Goal: Transaction & Acquisition: Purchase product/service

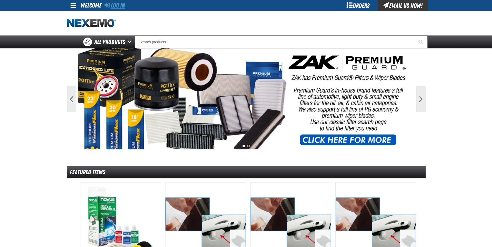
click at [123, 5] on link "Log In" at bounding box center [114, 5] width 20 height 7
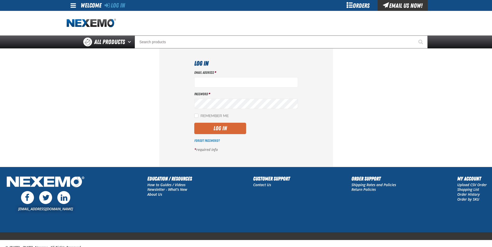
type input "rboggs01@vtaig.com"
click at [213, 126] on button "Log In" at bounding box center [220, 128] width 52 height 11
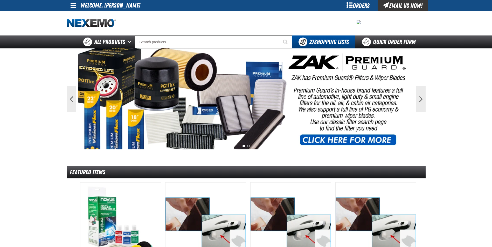
click at [363, 1] on div "Orders" at bounding box center [357, 5] width 39 height 11
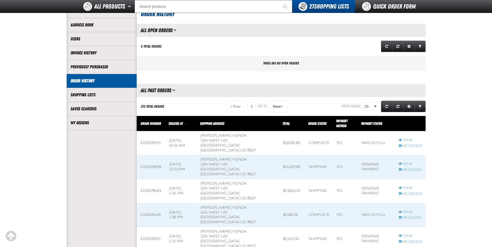
scroll to position [52, 0]
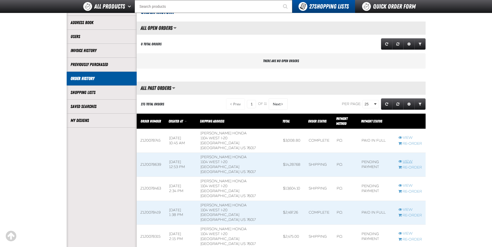
click at [408, 159] on link "View" at bounding box center [410, 161] width 24 height 5
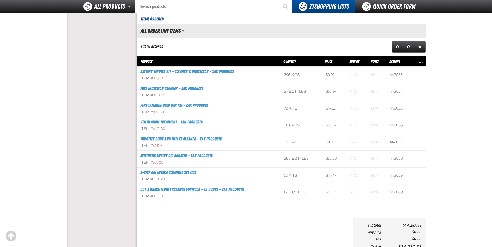
scroll to position [0, 0]
drag, startPoint x: 94, startPoint y: 100, endPoint x: 109, endPoint y: 105, distance: 16.0
click at [94, 100] on aside "Account My Profile Address Book Users Invoice History Previously Purchased" at bounding box center [102, 64] width 70 height 396
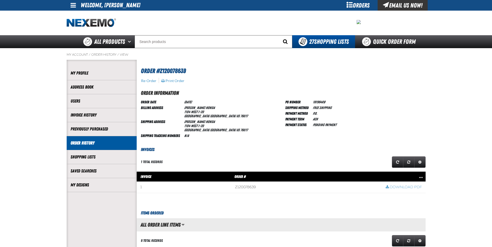
scroll to position [0, 0]
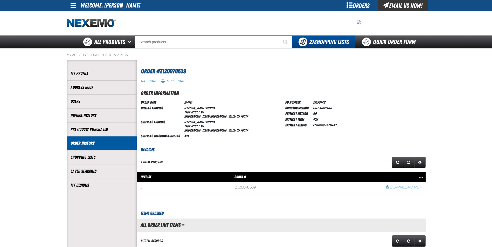
click at [358, 5] on div "Orders" at bounding box center [357, 5] width 39 height 11
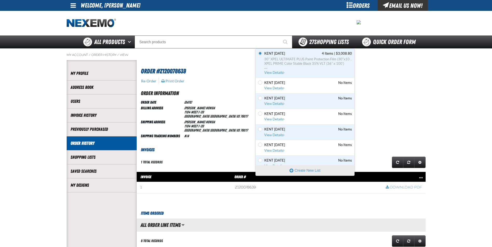
click at [328, 44] on span "27 Shopping Lists" at bounding box center [329, 41] width 40 height 7
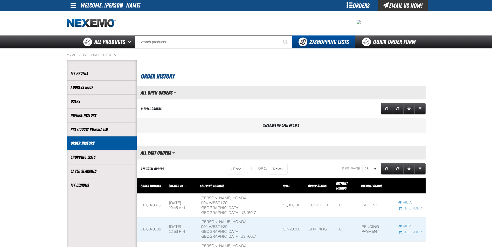
scroll to position [0, 0]
click at [94, 22] on img "Home" at bounding box center [91, 23] width 49 height 9
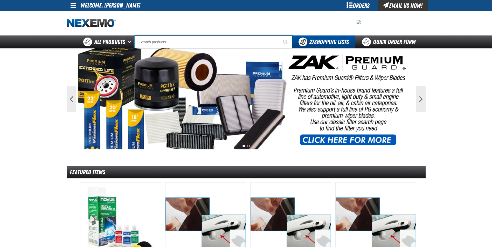
click at [150, 42] on input "Search" at bounding box center [213, 41] width 158 height 13
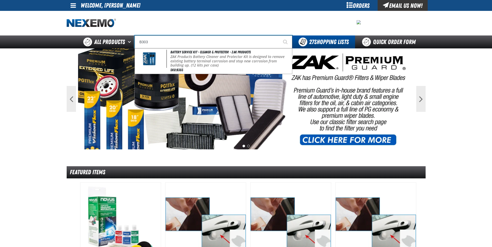
type input "B303"
click at [279, 35] on button "Start Searching" at bounding box center [285, 41] width 13 height 13
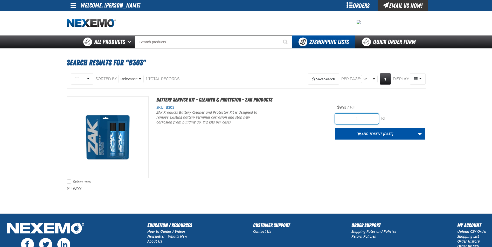
drag, startPoint x: 372, startPoint y: 123, endPoint x: 367, endPoint y: 118, distance: 7.0
click at [372, 123] on input "1" at bounding box center [357, 119] width 44 height 10
type input "396"
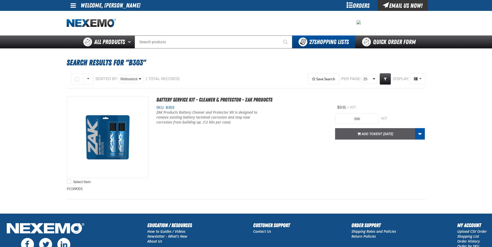
click at [373, 134] on span "Kent [DATE]" at bounding box center [382, 133] width 19 height 5
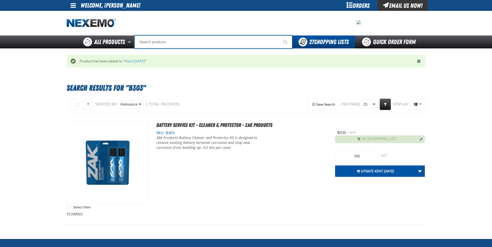
click at [149, 45] on input "Search" at bounding box center [213, 41] width 158 height 13
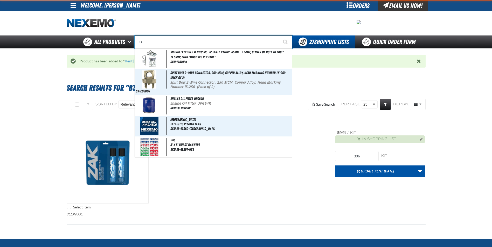
type input "UC"
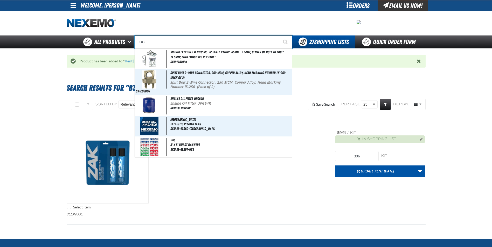
type input "UC RED"
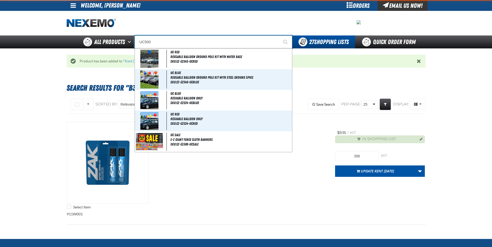
type input "UC500"
click at [279, 35] on button "Start Searching" at bounding box center [285, 41] width 13 height 13
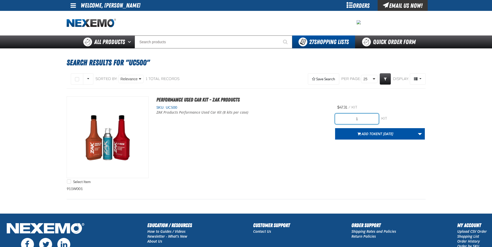
click at [364, 119] on input "1" at bounding box center [357, 119] width 44 height 10
type input "72"
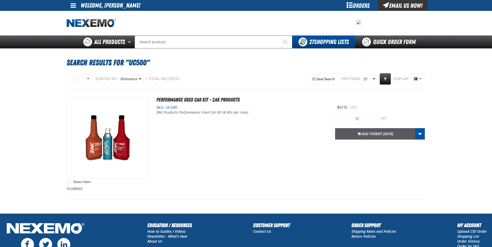
click at [373, 134] on span "Kent [DATE]" at bounding box center [382, 133] width 19 height 5
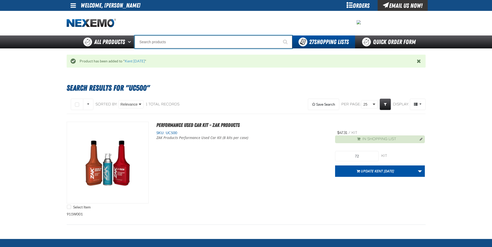
click at [147, 43] on input "Search" at bounding box center [213, 41] width 158 height 13
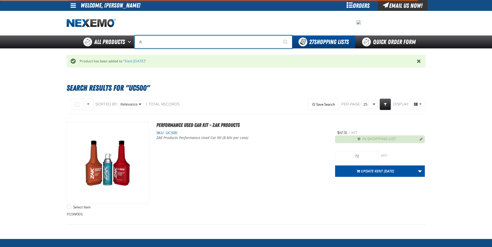
type input "AC"
type input "AC Power Booster - ZAK Products"
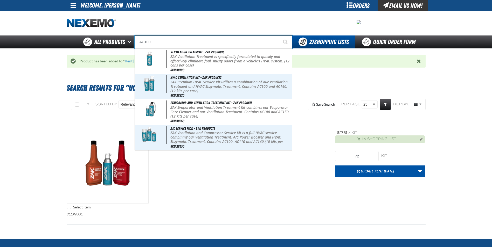
type input "AC100"
click at [279, 35] on button "Start Searching" at bounding box center [285, 41] width 13 height 13
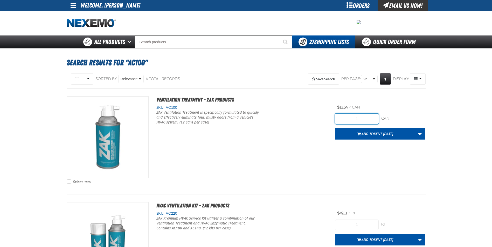
click at [370, 116] on input "1" at bounding box center [357, 119] width 44 height 10
type input "12"
click at [323, 147] on div "Select Item Ventilation Treatment - ZAK Products SKU: AC100" at bounding box center [246, 141] width 359 height 90
drag, startPoint x: 350, startPoint y: 132, endPoint x: 354, endPoint y: 128, distance: 5.7
click at [352, 130] on button "Add to Kent 9.9.2021" at bounding box center [375, 133] width 80 height 11
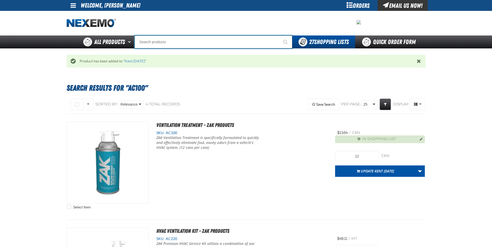
click at [147, 42] on input "Search" at bounding box center [213, 41] width 158 height 13
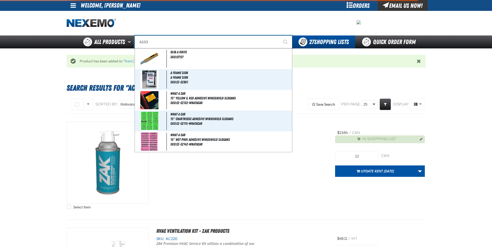
type input "A103"
click at [279, 35] on button "Start Searching" at bounding box center [285, 41] width 13 height 13
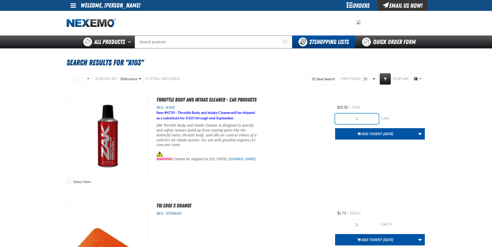
click at [362, 119] on input "1" at bounding box center [357, 119] width 44 height 10
type input "12"
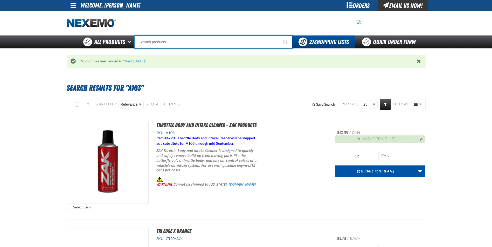
click at [144, 43] on input "Search" at bounding box center [213, 41] width 158 height 13
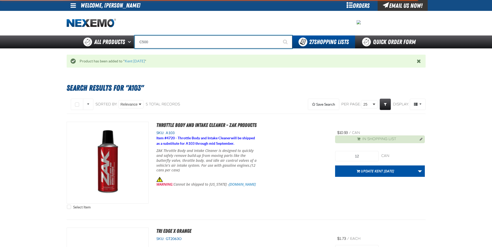
type input "C500"
click at [279, 35] on button "Start Searching" at bounding box center [285, 41] width 13 height 13
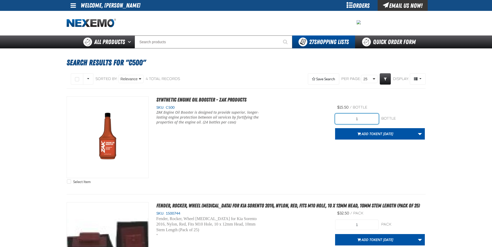
drag, startPoint x: 364, startPoint y: 118, endPoint x: 356, endPoint y: 116, distance: 8.3
click at [364, 118] on input "1" at bounding box center [357, 119] width 44 height 10
type input "288"
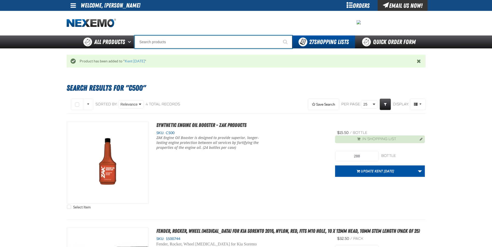
click at [148, 42] on input "Search" at bounding box center [213, 41] width 158 height 13
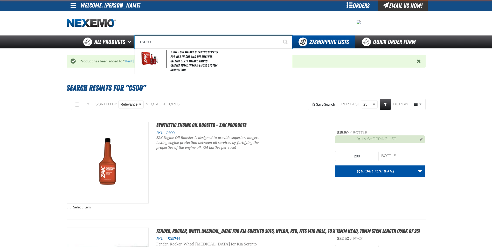
type input "TSF200"
click at [279, 35] on button "Start Searching" at bounding box center [285, 41] width 13 height 13
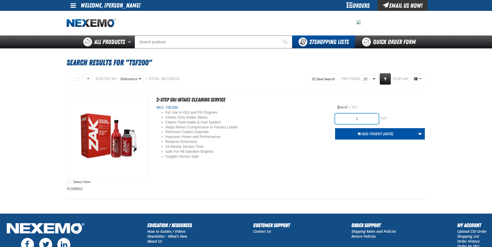
drag, startPoint x: 361, startPoint y: 118, endPoint x: 324, endPoint y: 121, distance: 37.2
click at [324, 121] on div "Select Item 2-Step GDI Intake Cleaning Service SKU: TSF200 For Use in GDI and P…" at bounding box center [246, 141] width 359 height 90
type input "24"
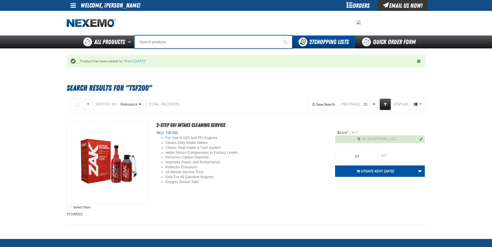
click at [157, 44] on input "Search" at bounding box center [213, 41] width 158 height 13
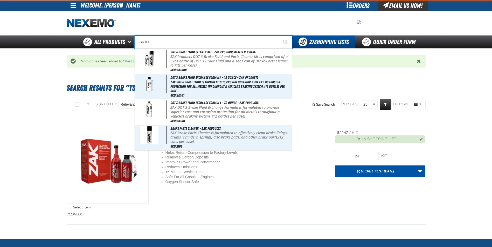
type input "BK100"
click at [279, 35] on button "Start Searching" at bounding box center [285, 41] width 13 height 13
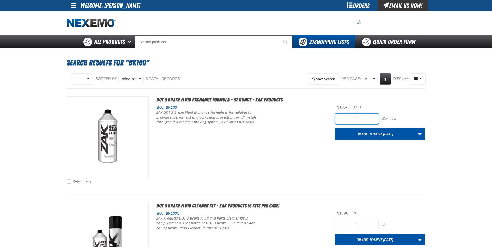
drag, startPoint x: 371, startPoint y: 119, endPoint x: 368, endPoint y: 119, distance: 3.4
click at [370, 119] on input "1" at bounding box center [357, 119] width 44 height 10
type input "24"
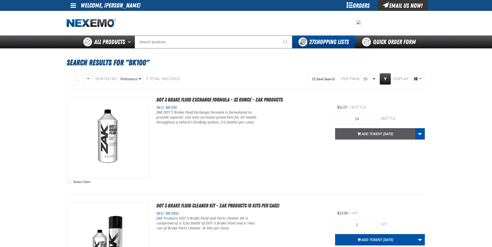
click at [361, 132] on span "Add to Kent 9.9.2021" at bounding box center [377, 133] width 32 height 5
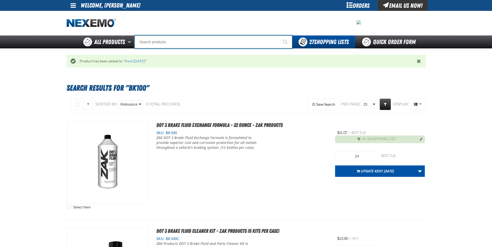
click at [147, 46] on input "Search" at bounding box center [213, 41] width 158 height 13
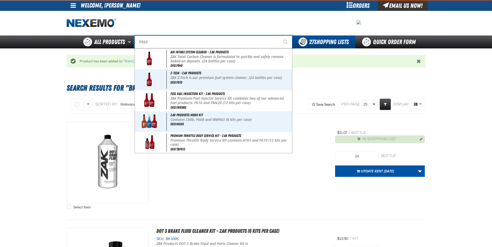
type input "F610"
click at [279, 35] on button "Start Searching" at bounding box center [285, 41] width 13 height 13
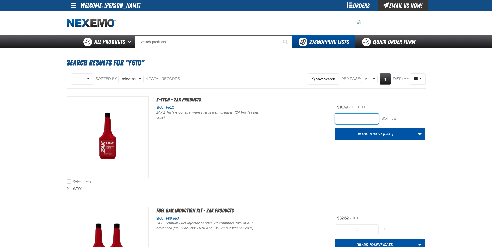
click at [361, 117] on input "1" at bounding box center [357, 119] width 44 height 10
type input "72"
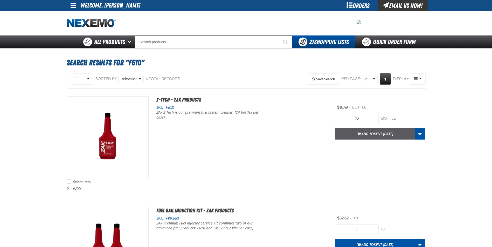
click at [371, 134] on span "Add to [GEOGRAPHIC_DATA] [DATE]" at bounding box center [377, 133] width 32 height 5
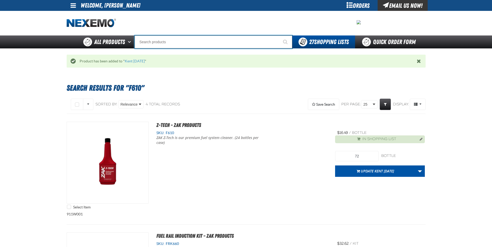
click at [151, 44] on input "Search" at bounding box center [213, 41] width 158 height 13
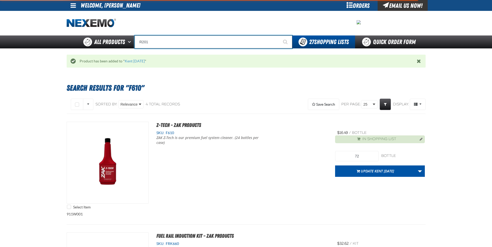
type input "R201"
click at [279, 35] on button "Start Searching" at bounding box center [285, 41] width 13 height 13
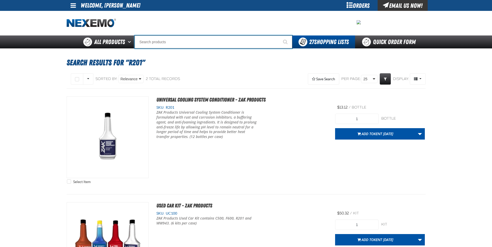
click at [158, 42] on input "Search" at bounding box center [213, 41] width 158 height 13
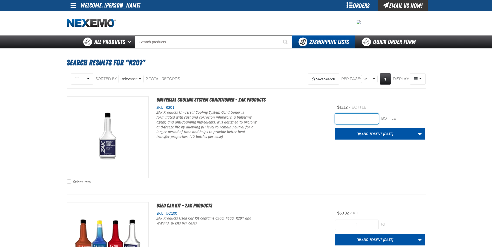
click at [358, 119] on input "1" at bounding box center [357, 119] width 44 height 10
type input "36"
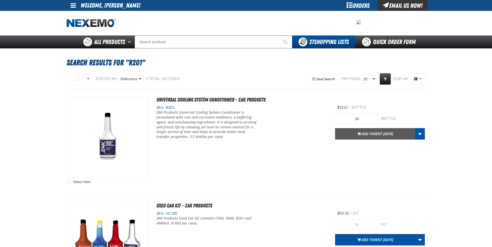
click at [371, 136] on span "Add to Kent 9.9.2021" at bounding box center [377, 133] width 32 height 5
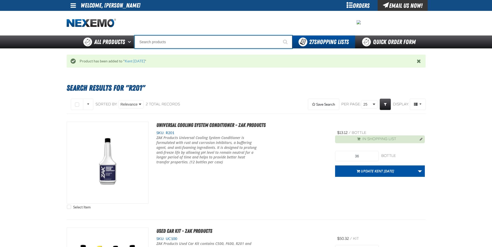
click at [147, 43] on input "Search" at bounding box center [213, 41] width 158 height 13
type input "D"
type input "D Alkaline Battery 1.5 Volt (ph)"
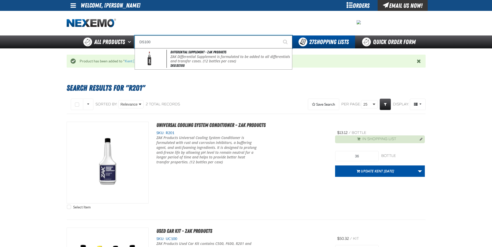
type input "DS100"
click at [279, 35] on button "Start Searching" at bounding box center [285, 41] width 13 height 13
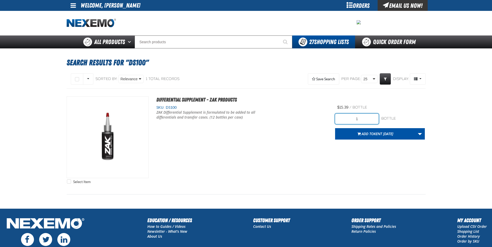
click at [360, 117] on input "1" at bounding box center [357, 119] width 44 height 10
type input "24"
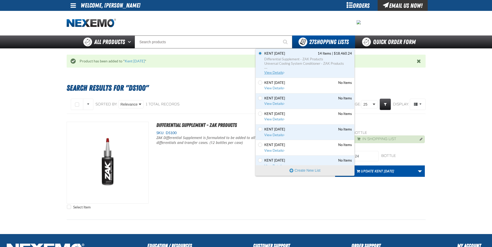
click at [265, 62] on span "Universal Cooling System Conditioner - ZAK Products" at bounding box center [308, 63] width 88 height 5
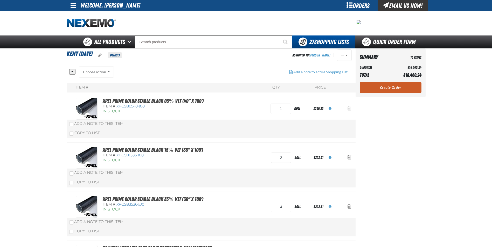
click at [349, 108] on span "Action Remove XPEL PRIME Color Stable Black 05% VLT (40&quot; x 100&#039;) from…" at bounding box center [349, 108] width 4 height 5
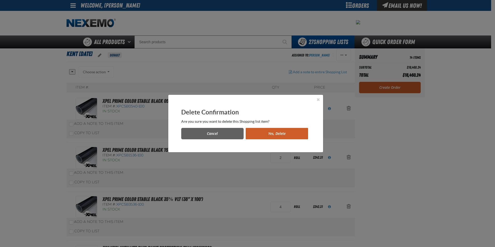
drag, startPoint x: 271, startPoint y: 136, endPoint x: 290, endPoint y: 136, distance: 19.2
click at [272, 135] on button "Yes, Delete" at bounding box center [277, 133] width 62 height 11
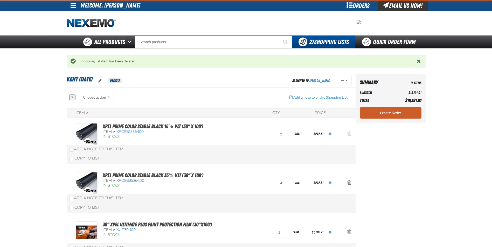
click at [348, 133] on span "Action Remove XPEL PRIME Color Stable Black 15% VLT (36&quot; x 100&#039;) from…" at bounding box center [349, 133] width 4 height 5
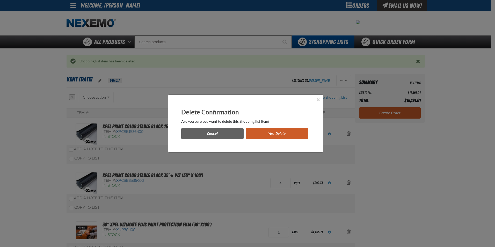
click at [284, 130] on button "Yes, Delete" at bounding box center [277, 133] width 62 height 11
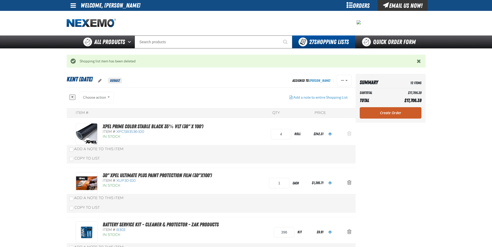
click at [348, 132] on span "Action Remove XPEL PRIME Color Stable Black 35% VLT (36&quot; x 100&#039;) from…" at bounding box center [349, 133] width 4 height 5
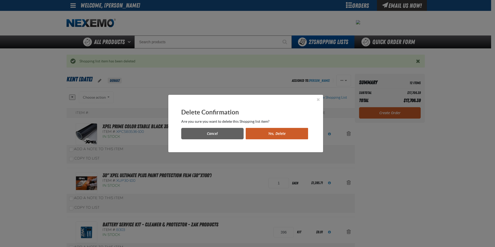
click at [265, 132] on button "Yes, Delete" at bounding box center [277, 133] width 62 height 11
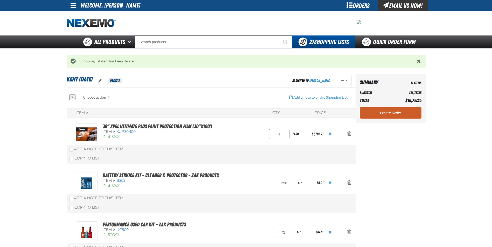
scroll to position [26, 0]
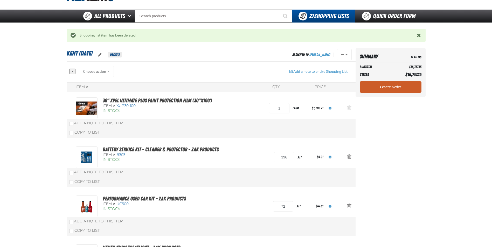
click at [350, 109] on span "Action Remove 30&quot; XPEL ULTIMATE PLUS Paint Protection Film (30&quot;x100&#…" at bounding box center [349, 107] width 4 height 5
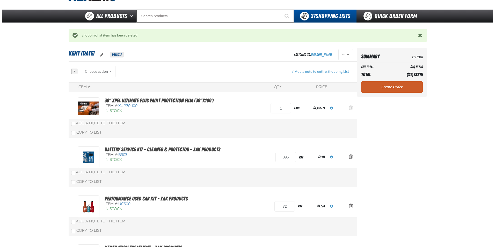
scroll to position [0, 0]
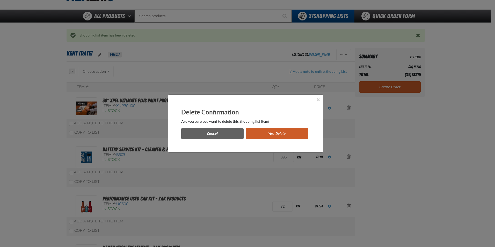
click at [273, 132] on button "Yes, Delete" at bounding box center [277, 133] width 62 height 11
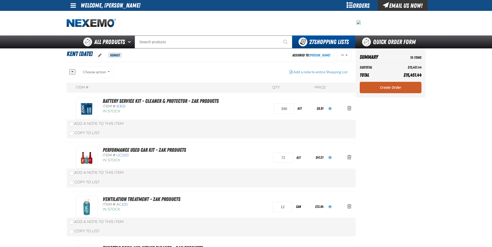
click at [389, 85] on link "Create Order" at bounding box center [390, 87] width 62 height 11
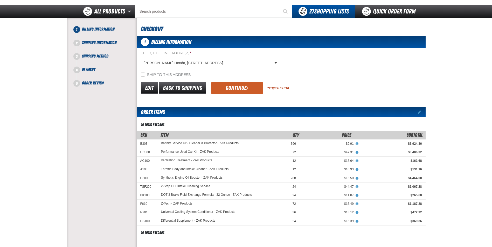
scroll to position [26, 0]
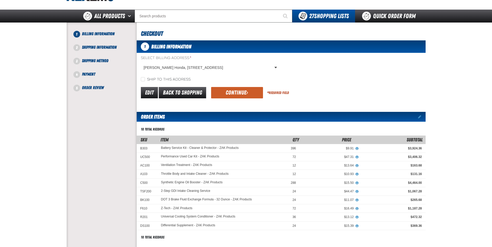
click at [236, 87] on div "Edit Back to Shopping Continue * Required Field" at bounding box center [281, 92] width 289 height 13
click at [238, 91] on button "Continue" at bounding box center [237, 92] width 52 height 11
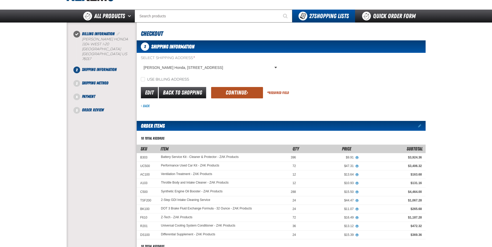
click at [235, 91] on button "Continue" at bounding box center [237, 92] width 52 height 11
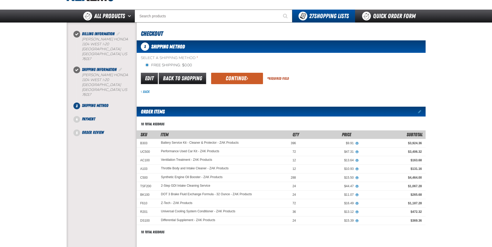
drag, startPoint x: 236, startPoint y: 74, endPoint x: 234, endPoint y: 79, distance: 5.2
click at [236, 75] on button "Continue" at bounding box center [237, 78] width 52 height 11
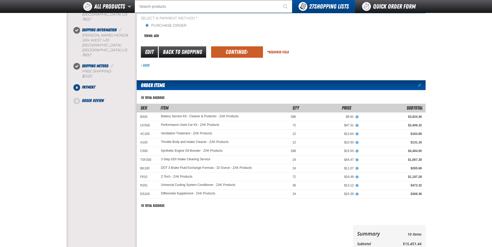
scroll to position [52, 0]
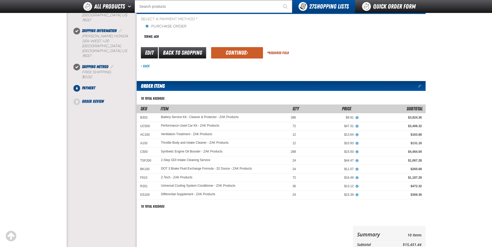
click at [235, 61] on form "payment_term_4 Edit Back to Shopping Continue * Required Field Back" at bounding box center [281, 57] width 289 height 22
click at [235, 53] on button "Continue" at bounding box center [237, 52] width 52 height 11
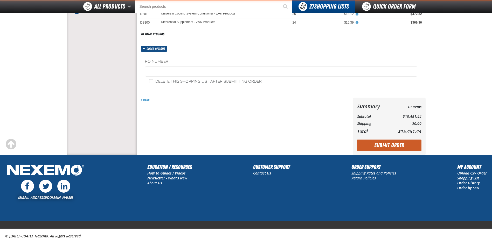
scroll to position [153, 0]
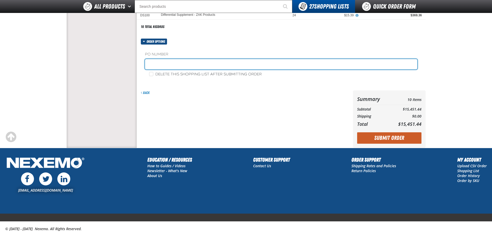
click at [175, 65] on input "text" at bounding box center [281, 64] width 272 height 10
paste input "182106"
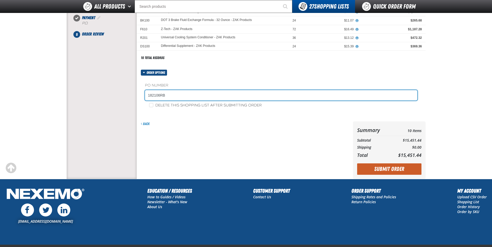
scroll to position [130, 0]
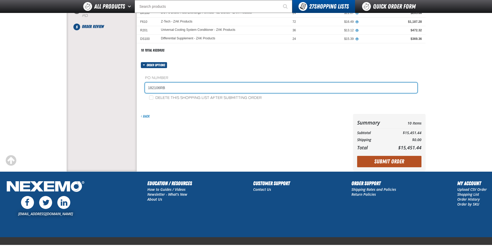
type input "182106RB"
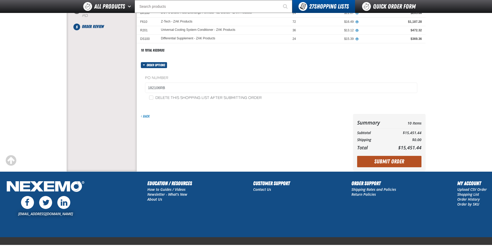
click at [381, 163] on button "Submit Order" at bounding box center [389, 161] width 64 height 11
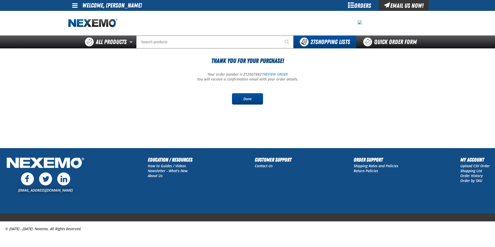
click at [241, 97] on link "Done" at bounding box center [247, 98] width 31 height 11
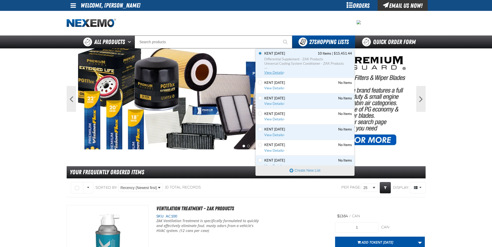
click at [296, 60] on span "Differential Supplement - ZAK Products" at bounding box center [308, 59] width 88 height 5
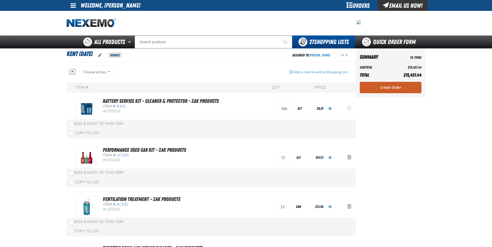
click at [349, 108] on span "Action Remove Battery Service Kit - Cleaner &amp; Protector - ZAK Products from…" at bounding box center [349, 108] width 4 height 5
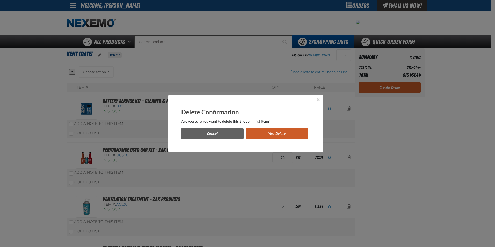
click at [274, 134] on button "Yes, Delete" at bounding box center [277, 133] width 62 height 11
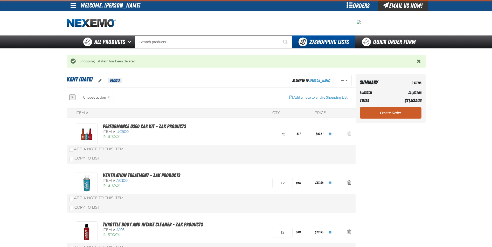
click at [348, 132] on span "Action Remove Performance Used Car Kit - ZAK Products from Kent 9.9.2021" at bounding box center [349, 133] width 4 height 5
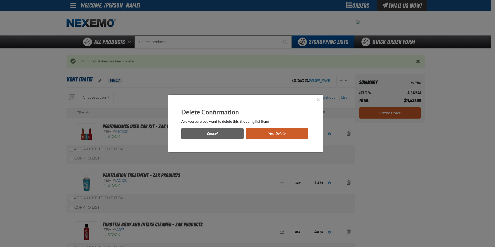
click at [283, 135] on button "Yes, Delete" at bounding box center [277, 133] width 62 height 11
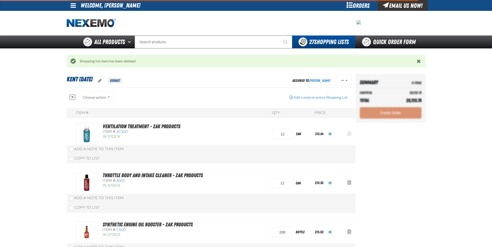
click at [347, 133] on span "Action Remove Ventilation Treatment - ZAK Products from Kent 9.9.2021" at bounding box center [349, 133] width 4 height 5
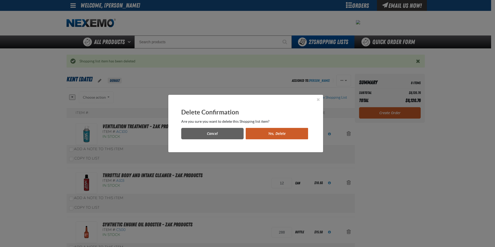
click at [292, 137] on button "Yes, Delete" at bounding box center [277, 133] width 62 height 11
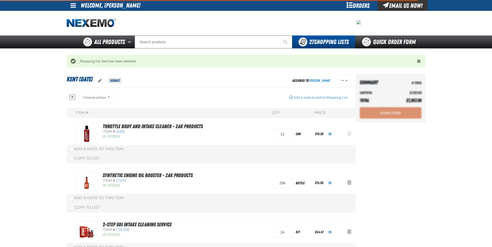
click at [349, 133] on span "Action Remove Throttle Body and Intake Cleaner - ZAK Products from Kent 9.9.2021" at bounding box center [349, 133] width 4 height 5
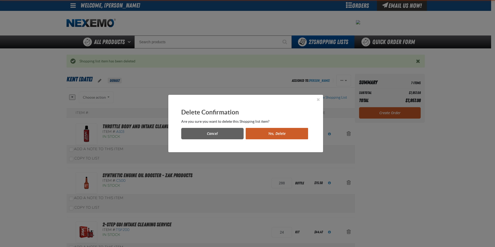
click at [278, 133] on button "Yes, Delete" at bounding box center [277, 133] width 62 height 11
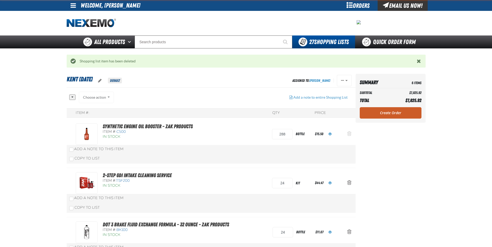
drag, startPoint x: 342, startPoint y: 136, endPoint x: 349, endPoint y: 135, distance: 6.8
click at [349, 135] on span "Action Remove Synthetic Engine Oil Booster - ZAK Products from Kent 9.9.2021" at bounding box center [349, 133] width 4 height 5
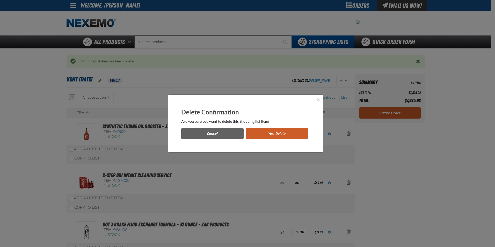
click at [275, 132] on button "Yes, Delete" at bounding box center [277, 133] width 62 height 11
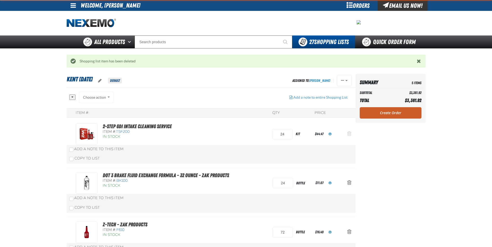
click at [349, 134] on span "Action Remove 2-Step GDI Intake Cleaning Service from Kent 9.9.2021" at bounding box center [349, 133] width 4 height 5
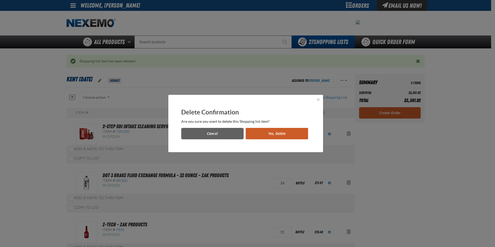
click at [272, 133] on button "Yes, Delete" at bounding box center [277, 133] width 62 height 11
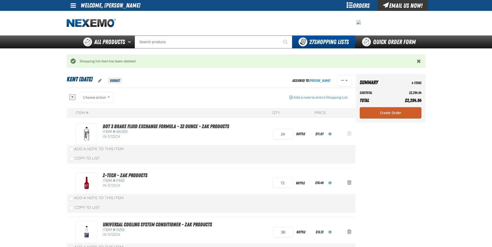
click at [348, 134] on span "Action Remove DOT 3 Brake Fluid Exchange Formula - 32 Ounce - ZAK Products from…" at bounding box center [349, 133] width 4 height 5
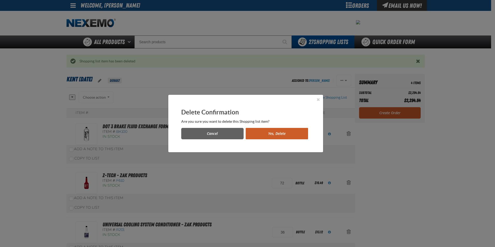
click at [274, 135] on button "Yes, Delete" at bounding box center [277, 133] width 62 height 11
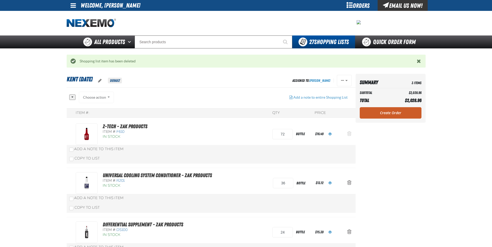
click at [350, 133] on span "Action Remove Z-Tech - ZAK Products from Kent 9.9.2021" at bounding box center [349, 133] width 4 height 5
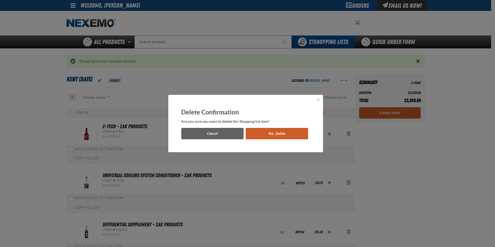
click at [263, 136] on button "Yes, Delete" at bounding box center [277, 133] width 62 height 11
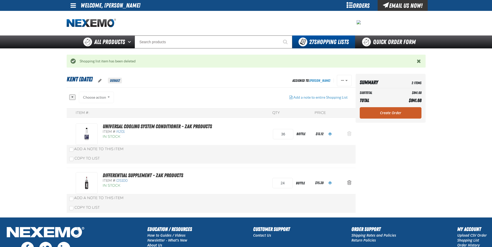
click at [349, 134] on span "Action Remove Universal Cooling System Conditioner - ZAK Products from Kent 9.9…" at bounding box center [349, 133] width 4 height 5
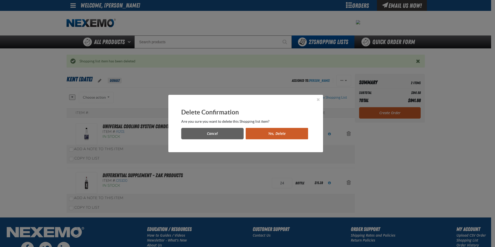
click at [283, 131] on button "Yes, Delete" at bounding box center [277, 133] width 62 height 11
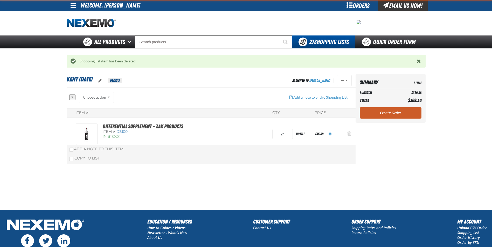
click at [349, 135] on span "Action Remove Differential Supplement - ZAK Products from Kent 9.9.2021" at bounding box center [349, 133] width 4 height 5
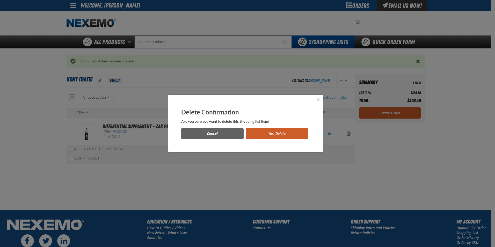
click at [261, 136] on button "Yes, Delete" at bounding box center [277, 133] width 62 height 11
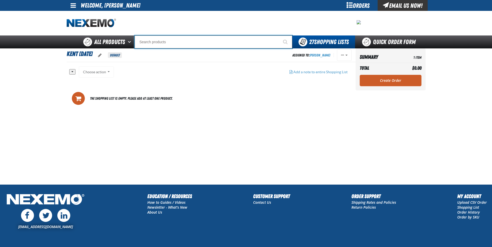
drag, startPoint x: 151, startPoint y: 41, endPoint x: 149, endPoint y: 38, distance: 3.5
click at [151, 41] on input "Search" at bounding box center [213, 41] width 158 height 13
type input "NI"
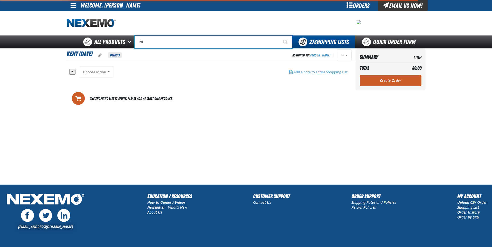
type input "NISSAN"
type input "NIT"
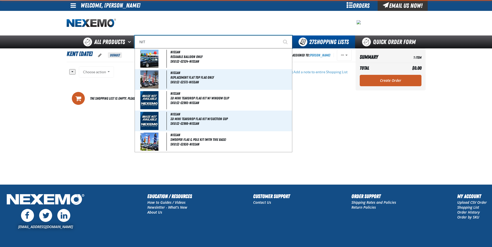
type input "NITrogen Machine Filter Kit"
type input "NITR"
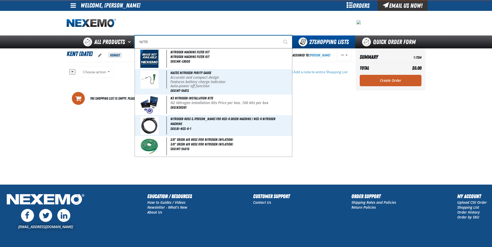
type input "NITRogen Machine Filter Kit"
type input "NITRO"
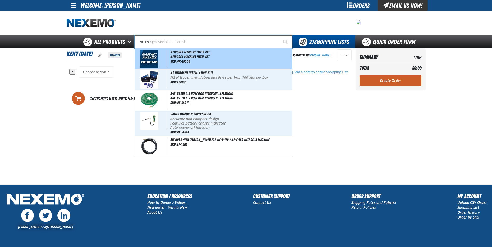
type input "NITROgen Machine Filter Kit"
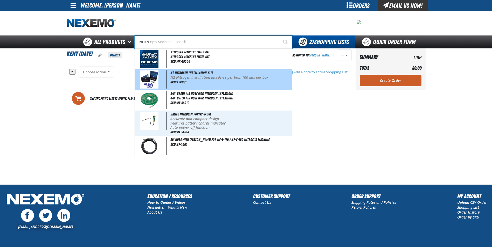
click at [180, 81] on span "SKU:N2K091" at bounding box center [178, 82] width 16 height 4
type input "N2 Nitrogen Installation Kits"
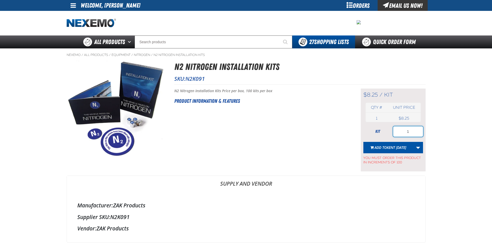
drag, startPoint x: 418, startPoint y: 133, endPoint x: 386, endPoint y: 132, distance: 32.4
click at [398, 133] on input "1" at bounding box center [408, 131] width 30 height 10
type input "300"
click at [392, 145] on span "Kent [DATE]" at bounding box center [395, 147] width 19 height 5
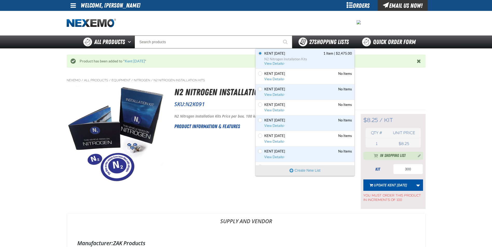
click at [332, 43] on span "27 Shopping Lists" at bounding box center [329, 41] width 40 height 7
click at [289, 60] on span "N2 Nitrogen Installation Kits" at bounding box center [308, 59] width 88 height 5
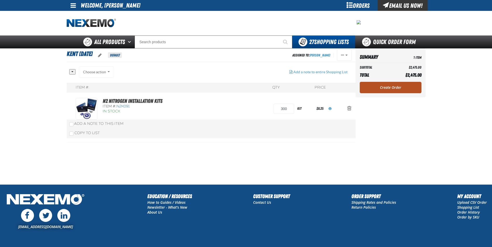
click at [383, 90] on link "Create Order" at bounding box center [390, 87] width 62 height 11
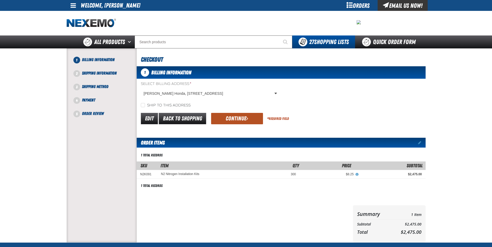
click at [243, 116] on button "Continue" at bounding box center [237, 118] width 52 height 11
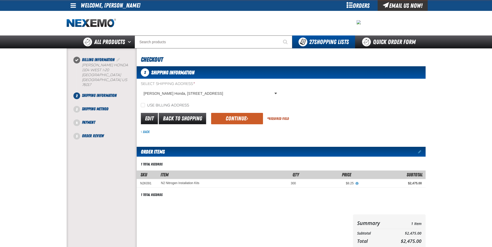
click at [224, 118] on button "Continue" at bounding box center [237, 118] width 52 height 11
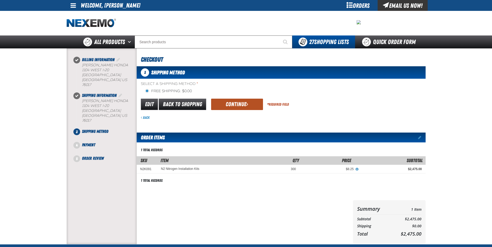
click at [230, 104] on button "Continue" at bounding box center [237, 104] width 52 height 11
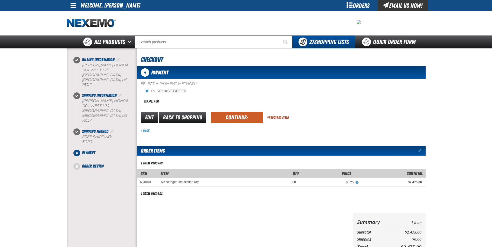
click at [237, 172] on th "Item" at bounding box center [209, 173] width 104 height 9
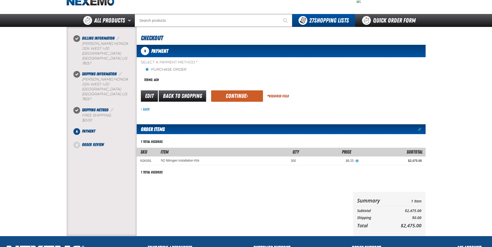
scroll to position [19, 0]
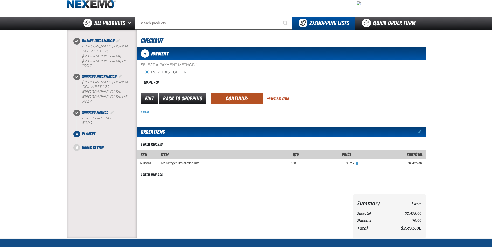
click at [242, 98] on button "Continue" at bounding box center [237, 98] width 52 height 11
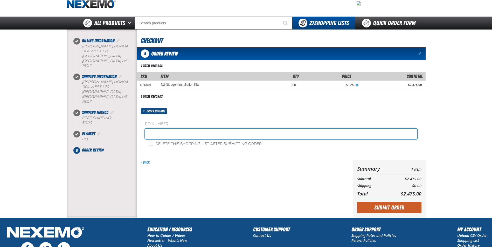
click at [163, 134] on input "text" at bounding box center [281, 134] width 272 height 10
paste input "182107"
type input "182107RB"
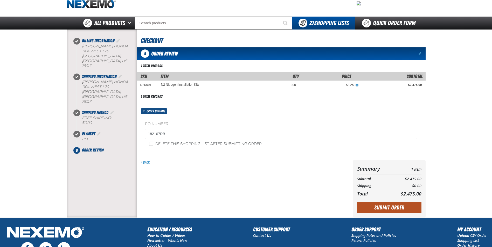
click at [387, 208] on button "Submit Order" at bounding box center [389, 207] width 64 height 11
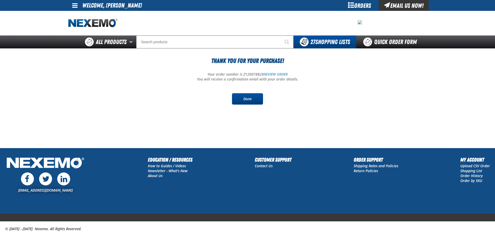
click at [240, 100] on link "Done" at bounding box center [247, 98] width 31 height 11
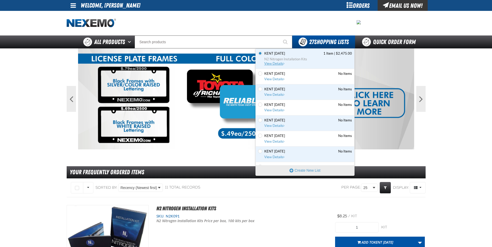
click at [278, 62] on span "View Details" at bounding box center [274, 64] width 21 height 4
